Goal: Navigation & Orientation: Understand site structure

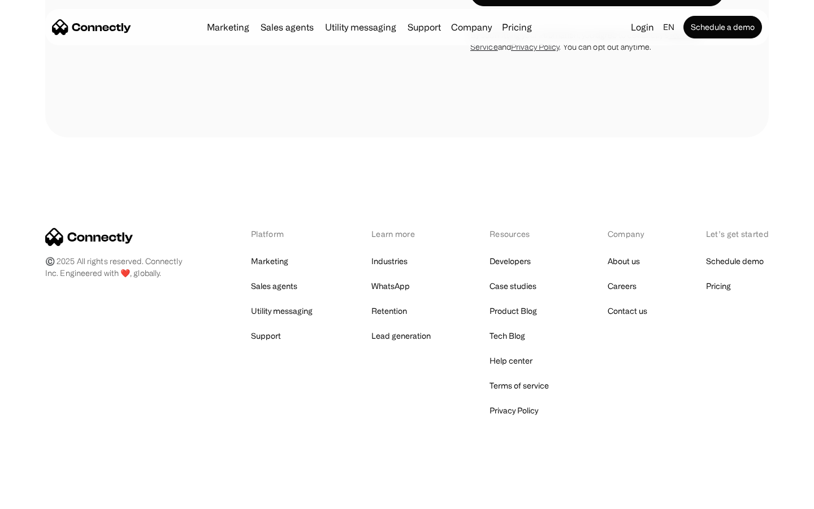
scroll to position [1656, 0]
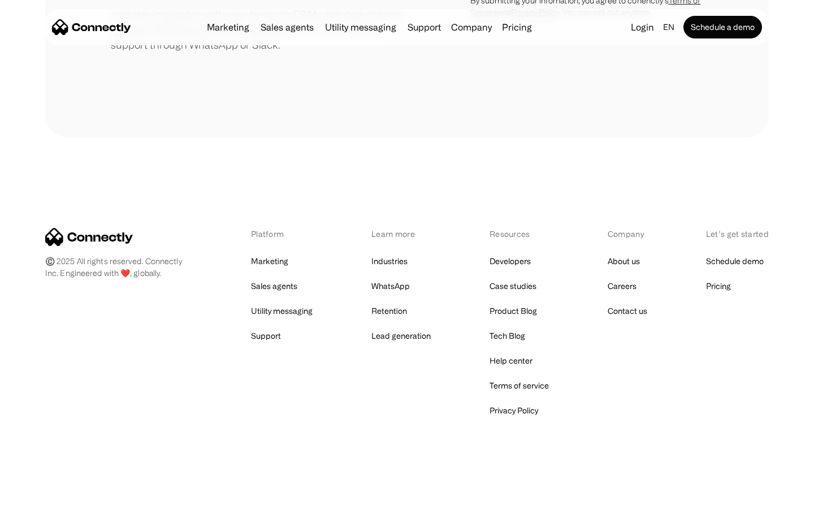
scroll to position [525, 0]
